Goal: Information Seeking & Learning: Find specific fact

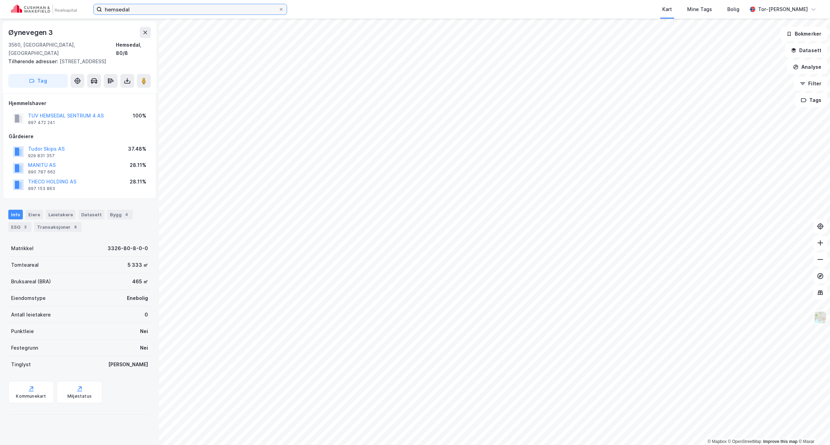
click at [137, 4] on input "hemsedal" at bounding box center [190, 9] width 176 height 10
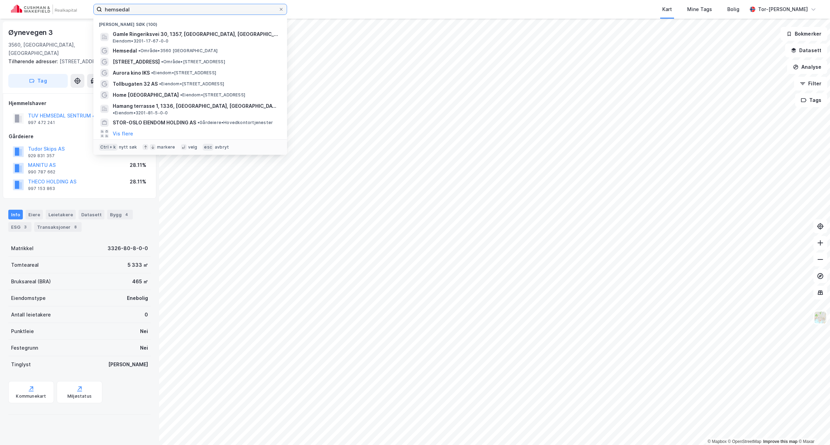
click at [138, 6] on input "hemsedal" at bounding box center [190, 9] width 176 height 10
click at [139, 6] on input "hemsedal" at bounding box center [190, 9] width 176 height 10
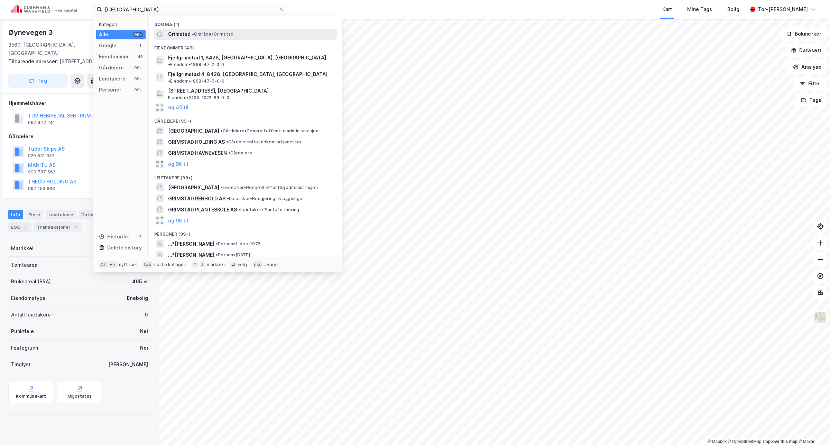
click at [208, 37] on div "Grimstad • Område • [GEOGRAPHIC_DATA]" at bounding box center [251, 34] width 167 height 8
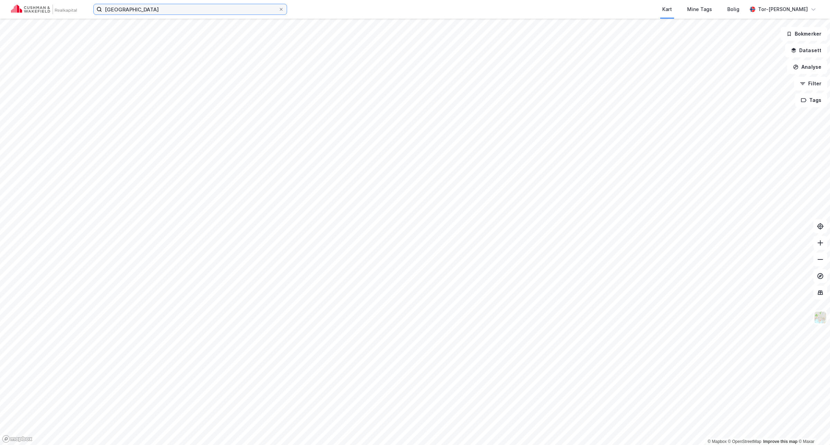
click at [132, 11] on input "[GEOGRAPHIC_DATA]" at bounding box center [190, 9] width 176 height 10
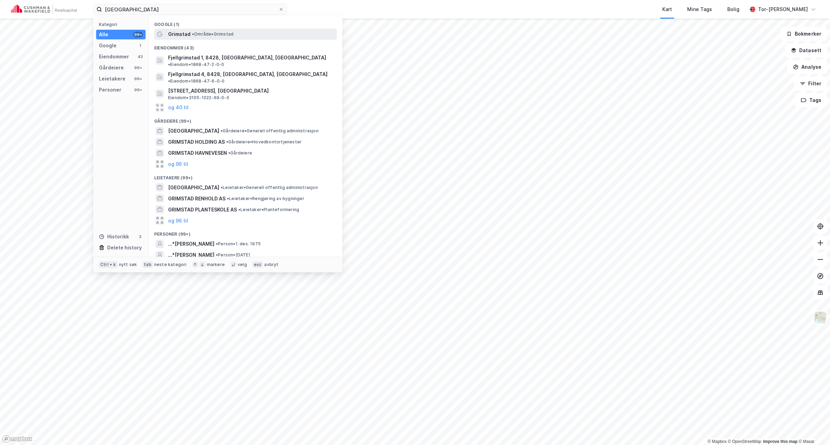
click at [206, 31] on span "• Område • [GEOGRAPHIC_DATA]" at bounding box center [212, 34] width 41 height 6
click at [147, 11] on input "[GEOGRAPHIC_DATA]" at bounding box center [190, 9] width 176 height 10
click at [197, 127] on span "[GEOGRAPHIC_DATA]" at bounding box center [193, 131] width 51 height 8
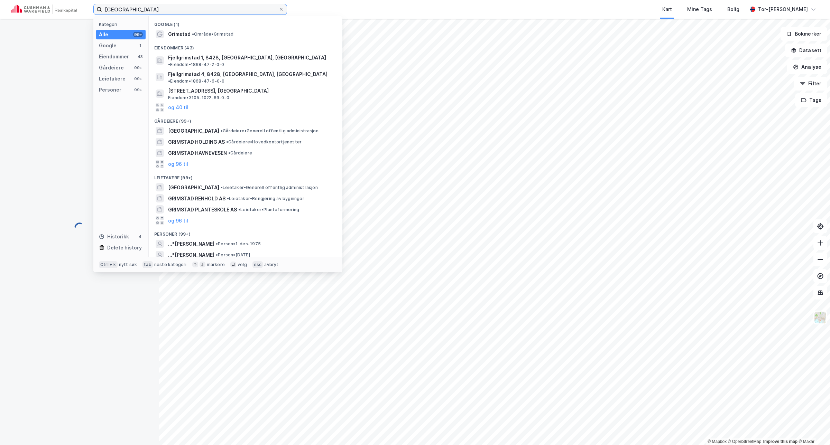
click at [139, 8] on input "[GEOGRAPHIC_DATA]" at bounding box center [190, 9] width 176 height 10
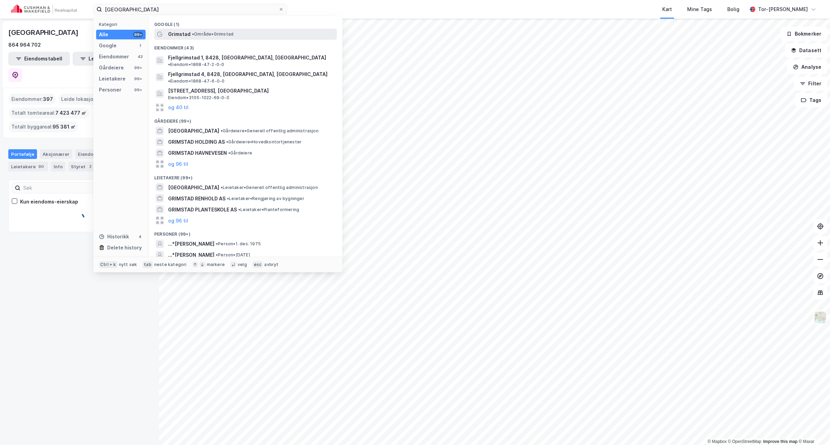
click at [194, 31] on span "•" at bounding box center [193, 33] width 2 height 5
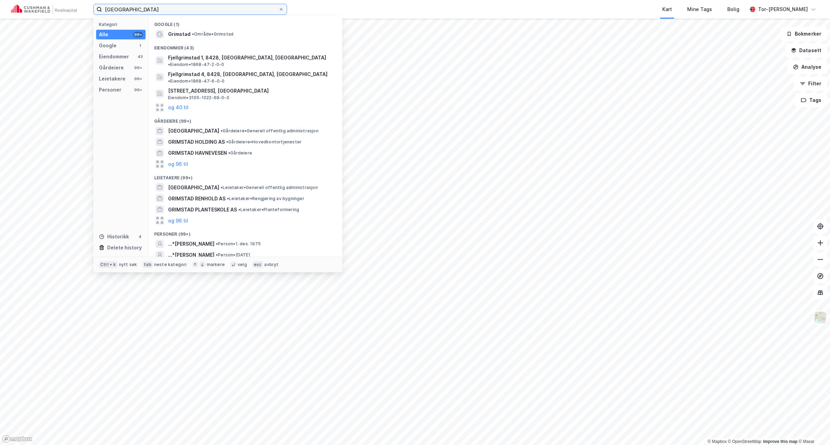
click at [152, 9] on input "[GEOGRAPHIC_DATA]" at bounding box center [190, 9] width 176 height 10
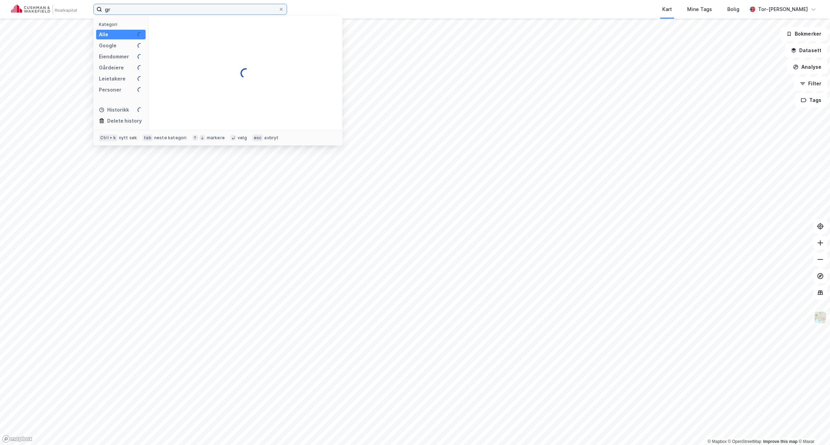
type input "g"
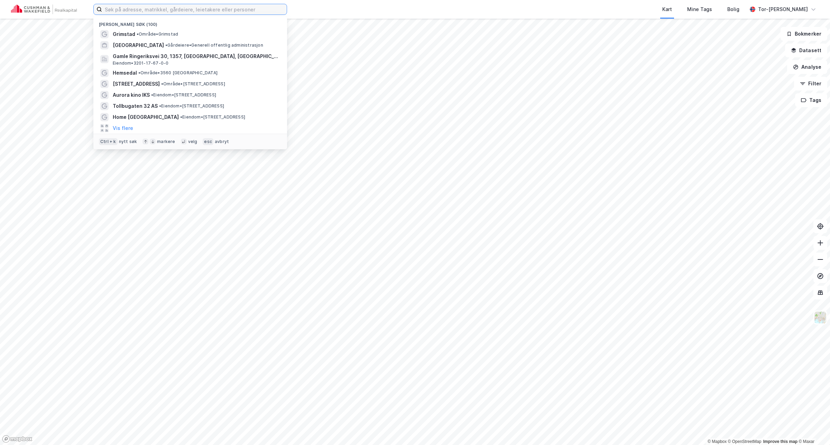
click at [147, 6] on input at bounding box center [194, 9] width 185 height 10
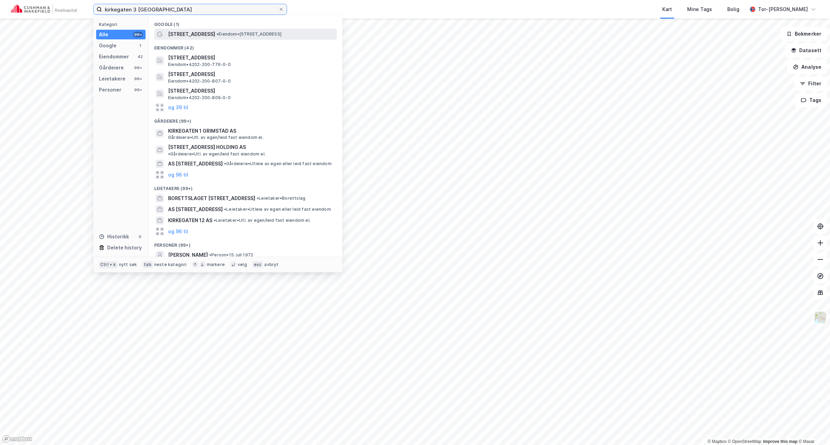
type input "kirkegaten 3 [GEOGRAPHIC_DATA]"
click at [240, 30] on div "[STREET_ADDRESS] • Eiendom • [STREET_ADDRESS]" at bounding box center [251, 34] width 167 height 8
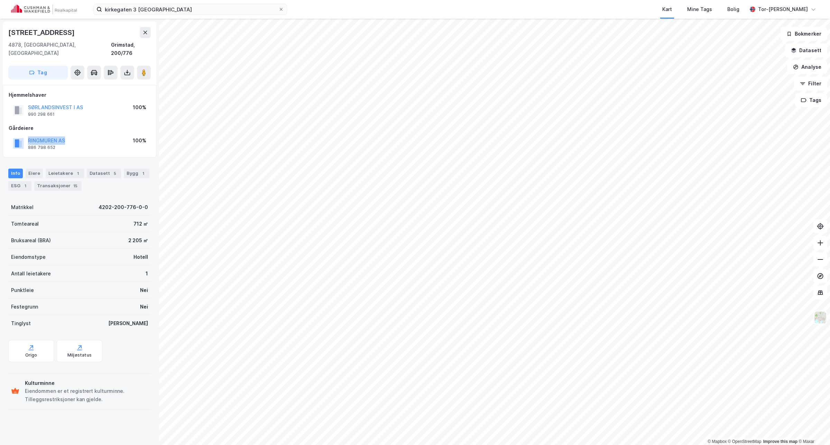
drag, startPoint x: 68, startPoint y: 132, endPoint x: 28, endPoint y: 133, distance: 40.5
click at [28, 135] on div "RINGMUREN AS 886 798 652 100%" at bounding box center [80, 143] width 142 height 17
copy button "RINGMUREN AS"
